Goal: Task Accomplishment & Management: Complete application form

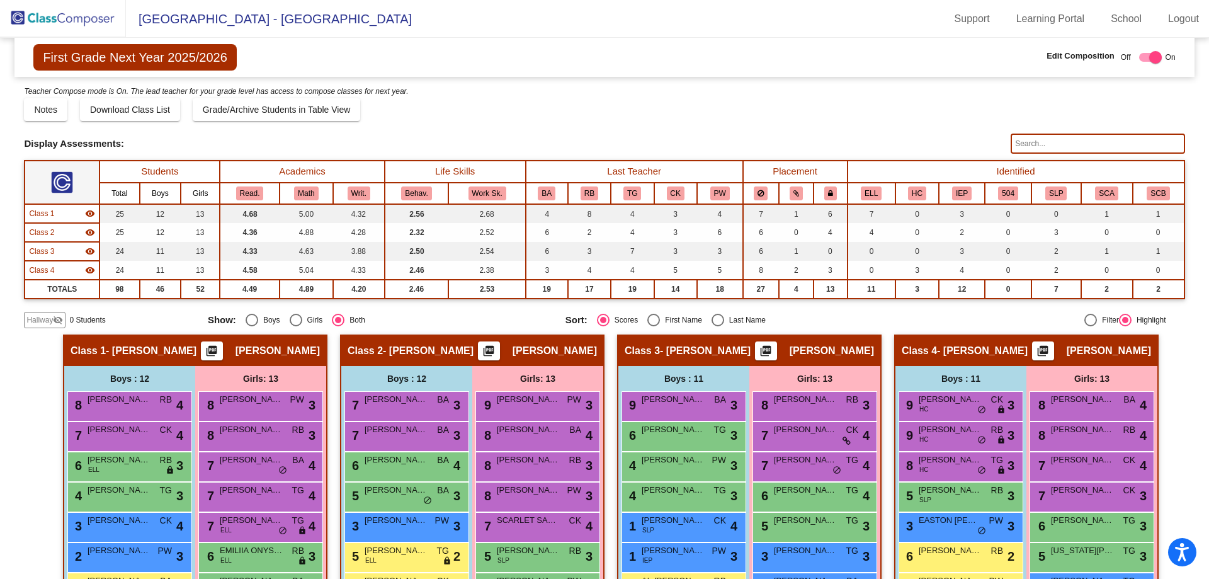
click at [43, 319] on span "Hallway" at bounding box center [39, 319] width 26 height 11
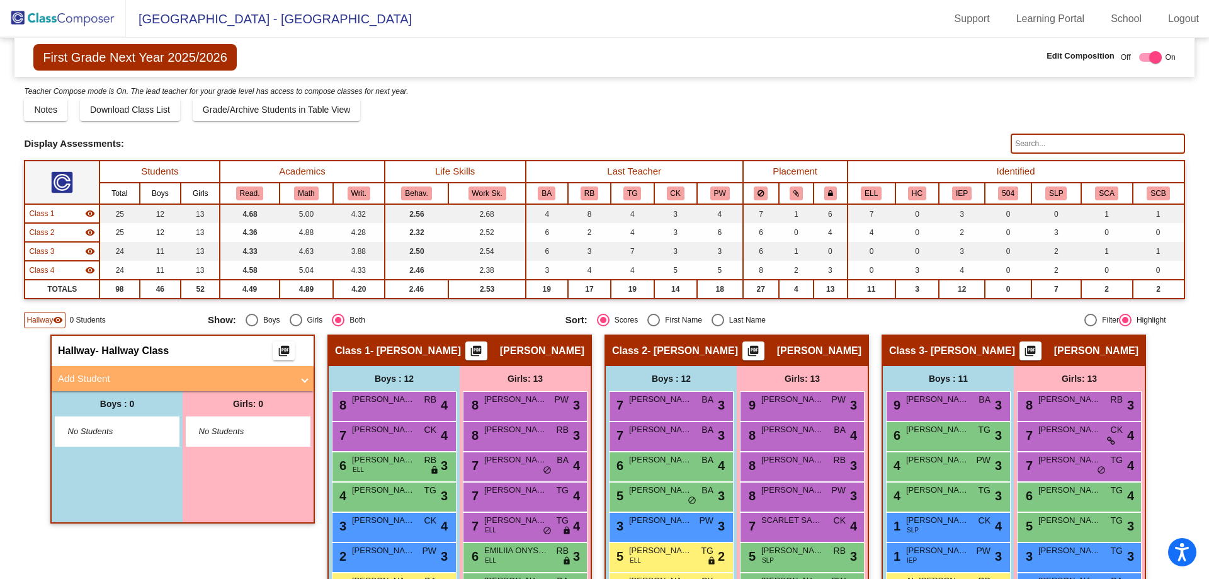
click at [100, 372] on mat-panel-title "Add Student" at bounding box center [175, 378] width 234 height 14
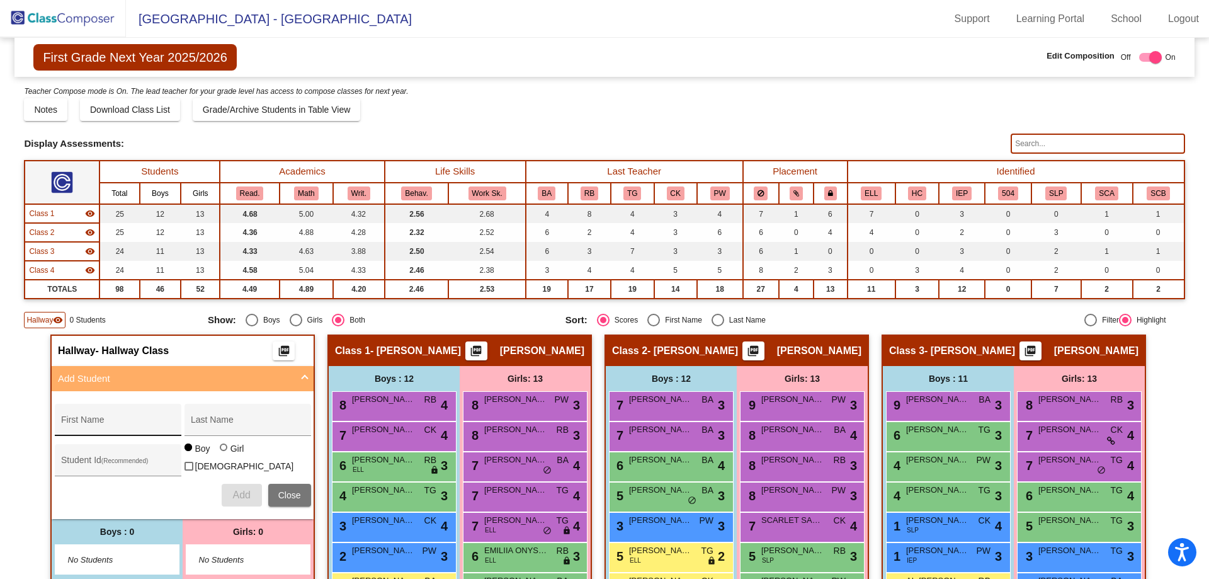
click at [90, 429] on div "First Name" at bounding box center [117, 424] width 113 height 26
type input "[PERSON_NAME]"
type input "0639365"
click at [233, 492] on span "Add" at bounding box center [241, 494] width 18 height 11
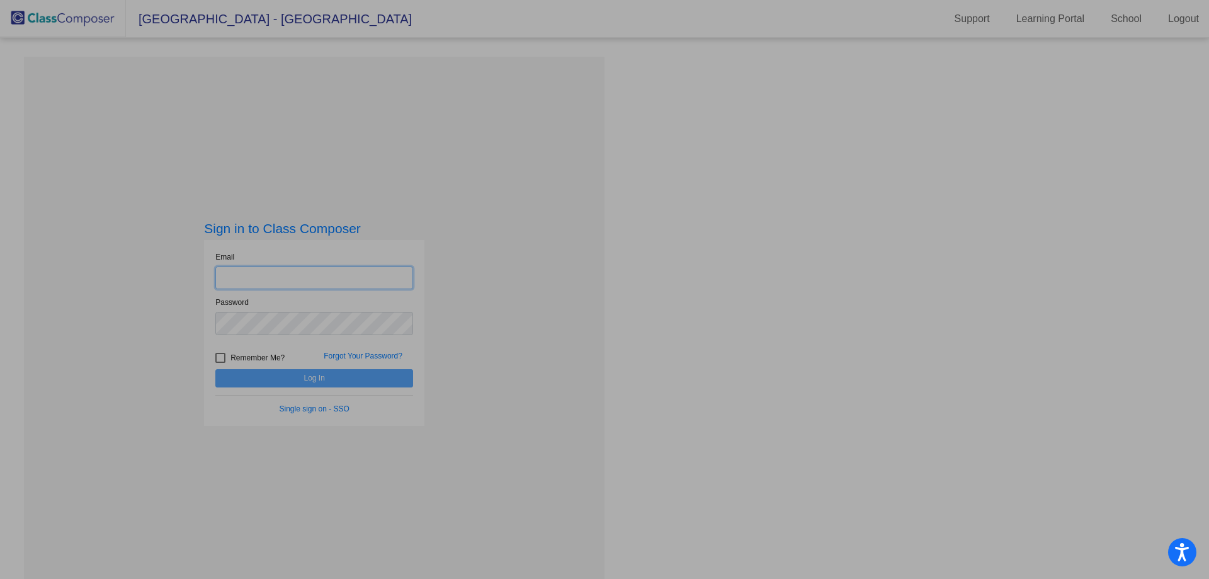
type input "[EMAIL_ADDRESS][DOMAIN_NAME]"
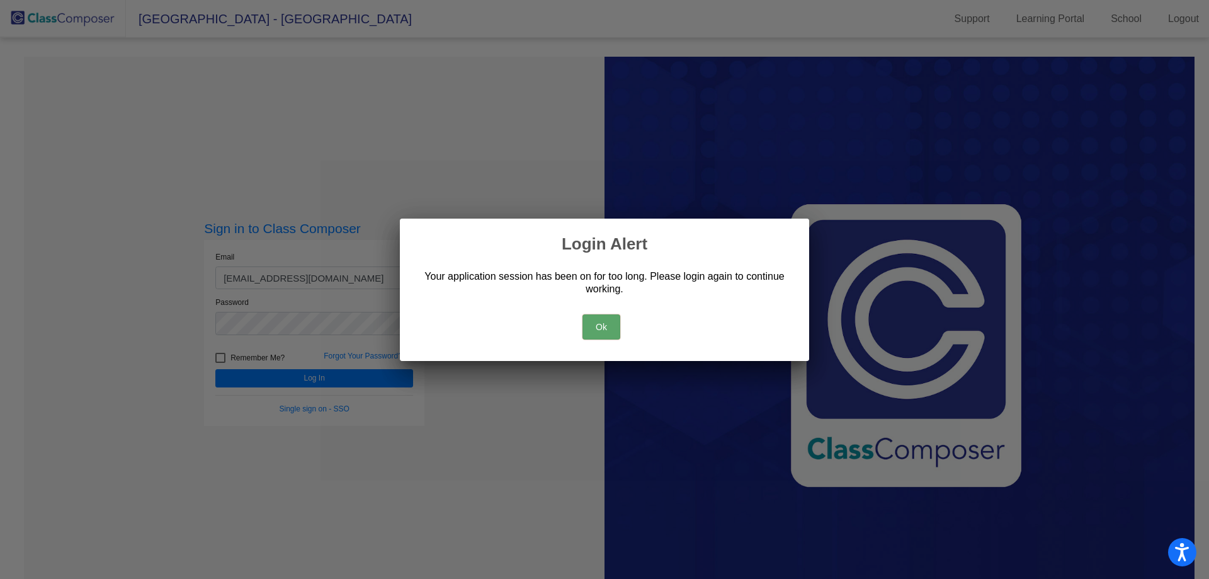
click at [592, 327] on button "Ok" at bounding box center [601, 326] width 38 height 25
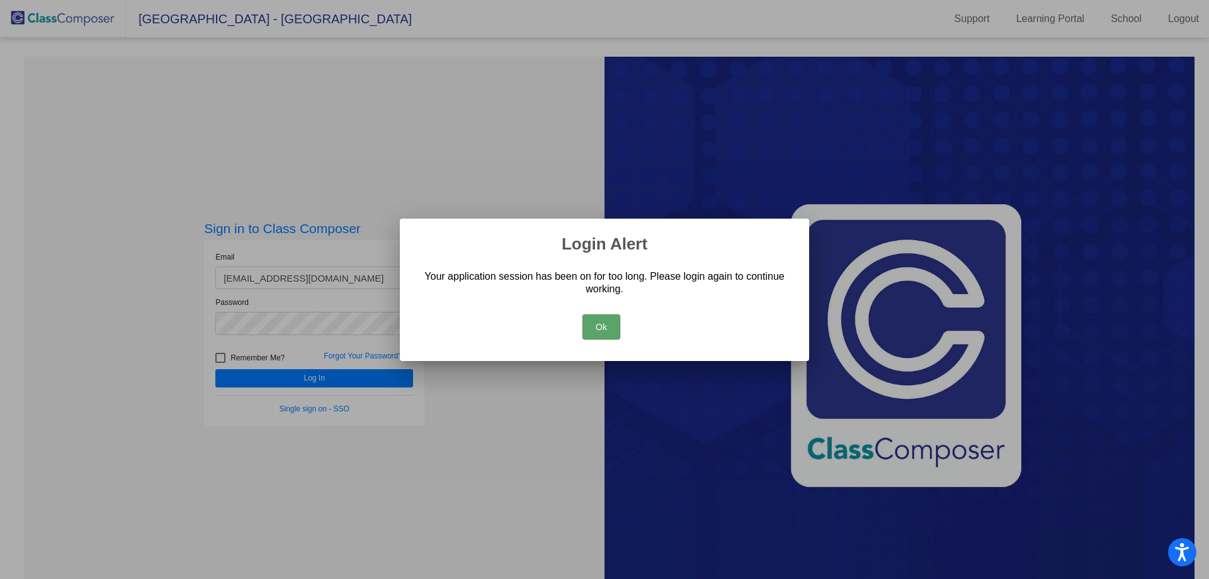
click at [609, 328] on button "Ok" at bounding box center [601, 326] width 38 height 25
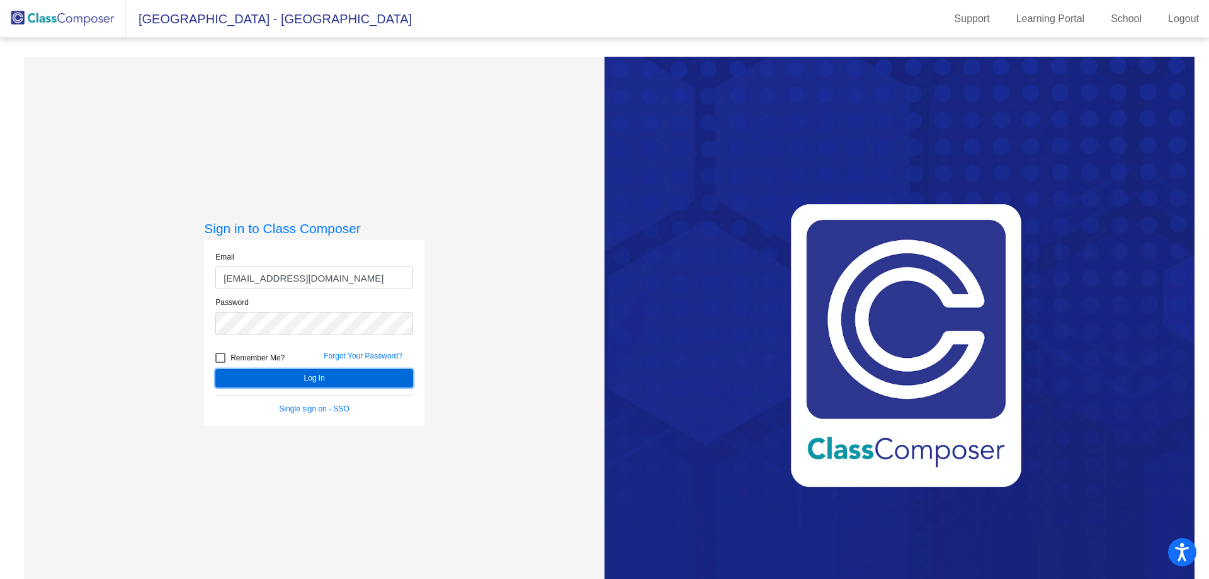
click at [329, 374] on button "Log In" at bounding box center [314, 378] width 198 height 18
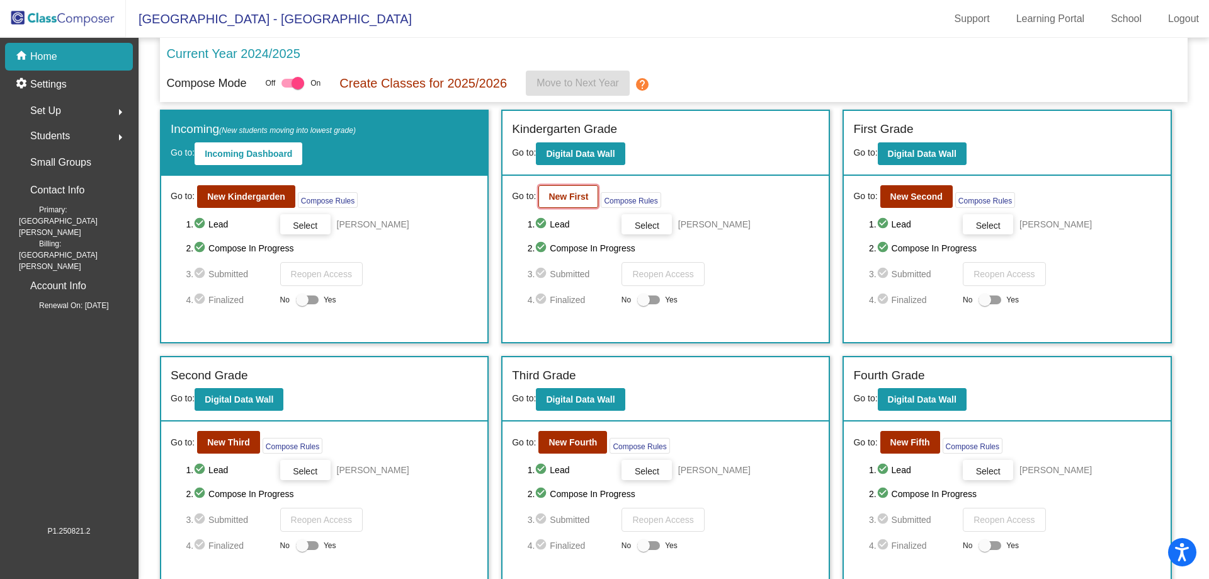
click at [548, 193] on b "New First" at bounding box center [568, 196] width 40 height 10
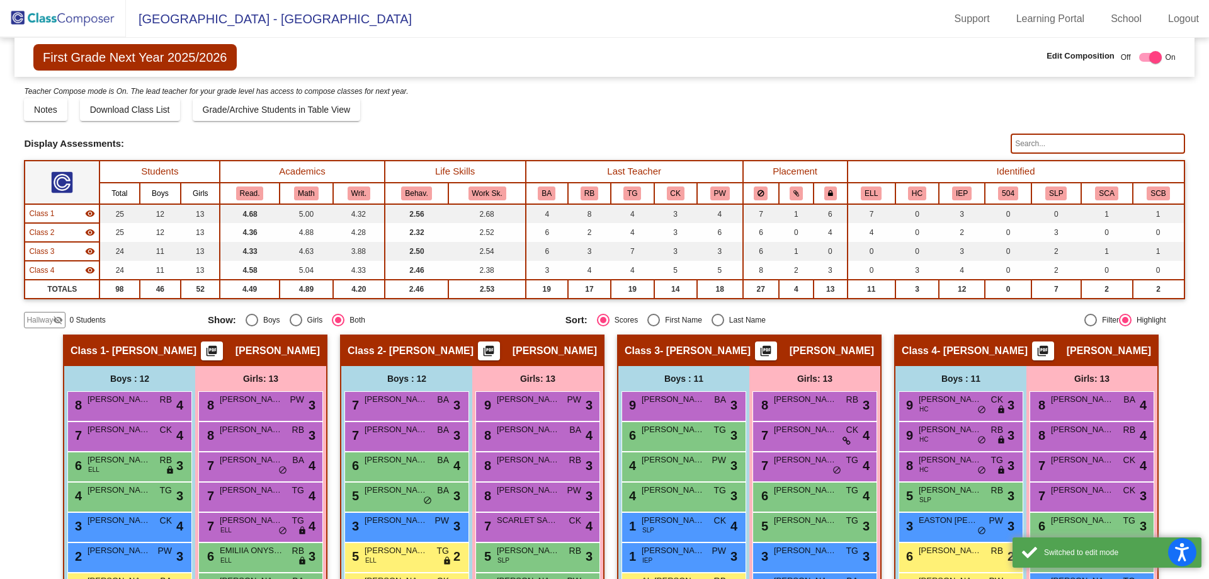
click at [59, 319] on mat-icon "visibility_off" at bounding box center [58, 320] width 10 height 10
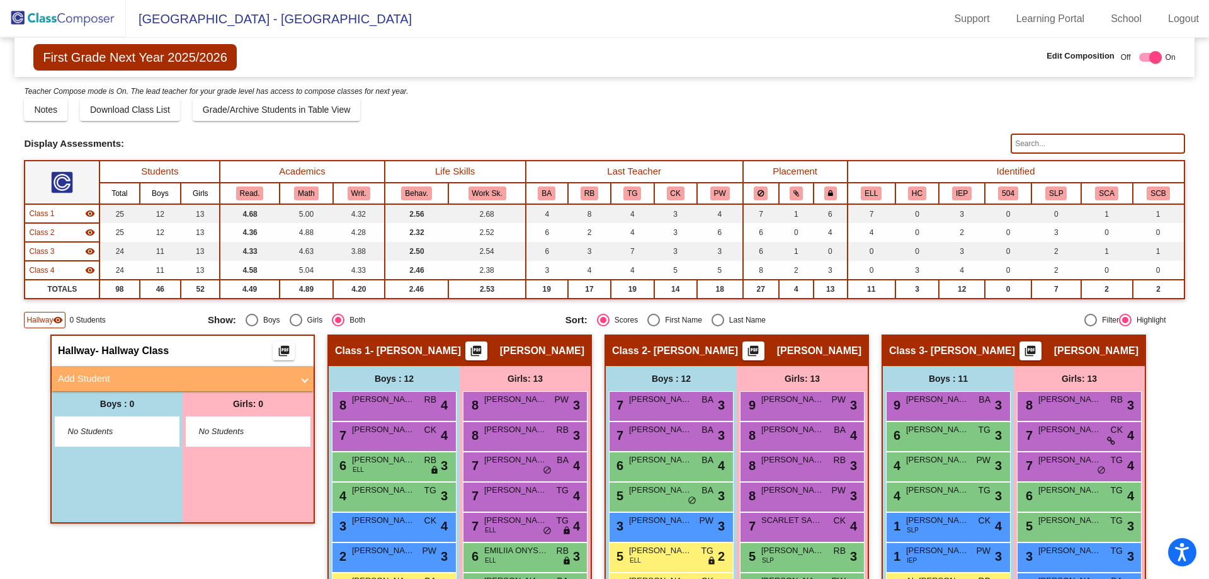
click at [102, 372] on mat-panel-title "Add Student" at bounding box center [175, 378] width 234 height 14
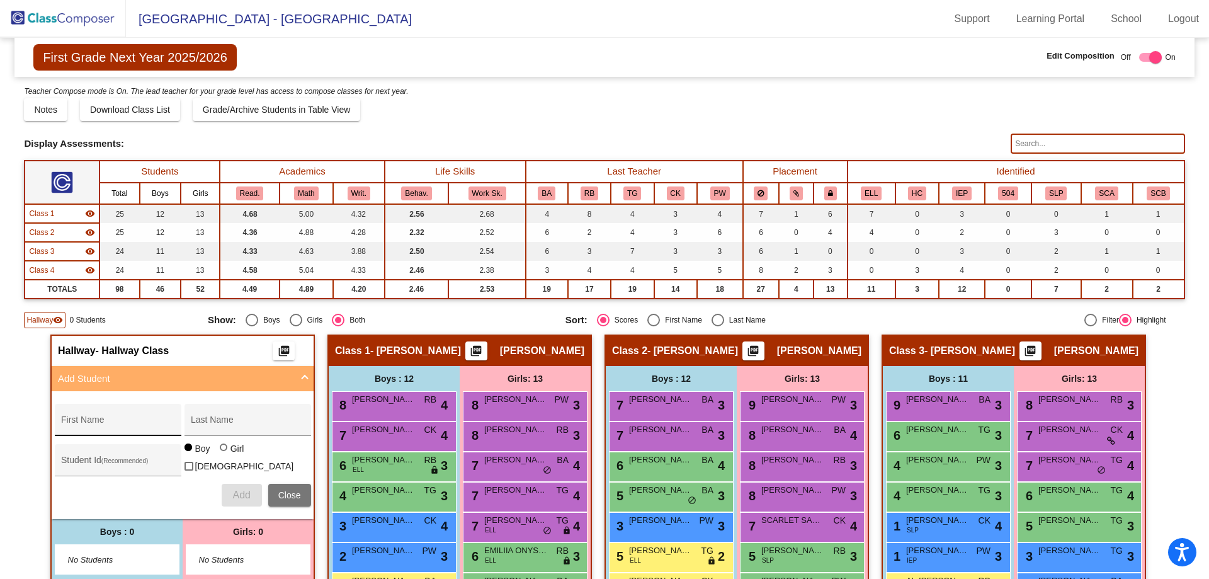
click at [89, 419] on div "First Name" at bounding box center [117, 424] width 113 height 26
type input "[PERSON_NAME]"
type input "E"
type input "[PERSON_NAME]"
type input "0639365"
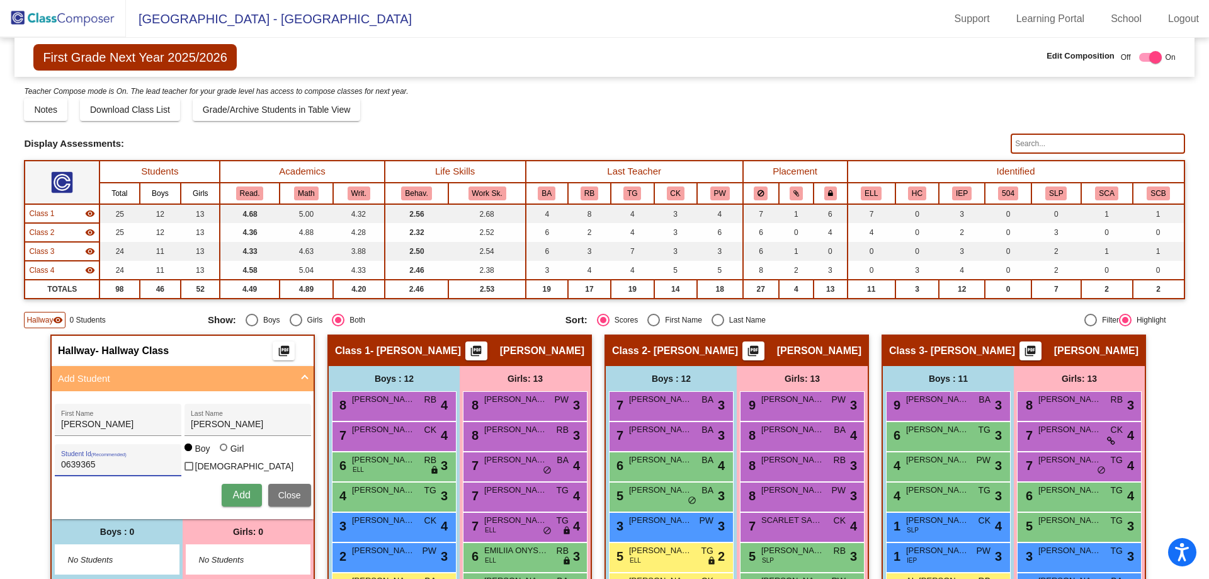
click at [232, 489] on span "Add" at bounding box center [241, 494] width 18 height 11
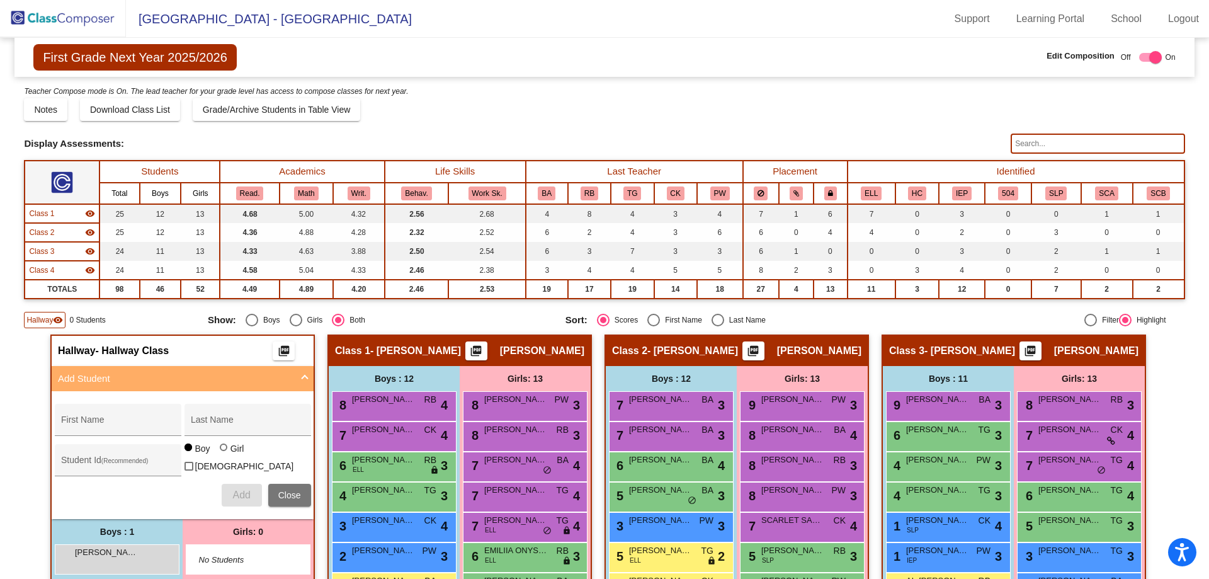
click at [36, 8] on img at bounding box center [63, 18] width 126 height 37
